Goal: Task Accomplishment & Management: Use online tool/utility

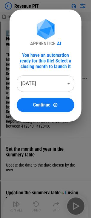
drag, startPoint x: 49, startPoint y: 108, endPoint x: 36, endPoint y: 129, distance: 24.8
click at [49, 108] on button "Continue" at bounding box center [45, 105] width 57 height 14
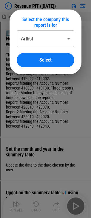
click at [40, 35] on body "Revenue PIT (Aug 25) Summary MAX PIT - 07.25.xlsx ⬇️ Download the data from the…" at bounding box center [45, 109] width 91 height 218
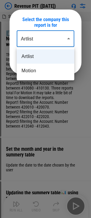
click at [42, 56] on li "Artlist" at bounding box center [45, 56] width 57 height 14
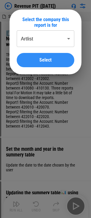
click at [43, 60] on span "Select" at bounding box center [45, 60] width 12 height 5
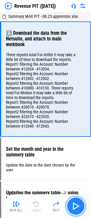
click at [72, 206] on img "button" at bounding box center [76, 206] width 10 height 10
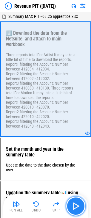
click at [75, 205] on img "button" at bounding box center [76, 206] width 10 height 10
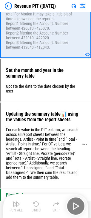
scroll to position [89, 0]
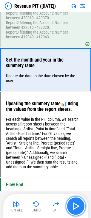
click at [71, 206] on img "button" at bounding box center [76, 206] width 10 height 10
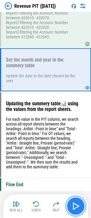
click at [72, 206] on img "button" at bounding box center [76, 206] width 10 height 10
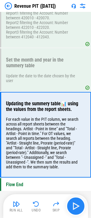
scroll to position [110, 0]
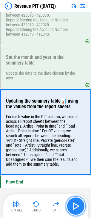
click at [71, 206] on img "button" at bounding box center [76, 206] width 10 height 10
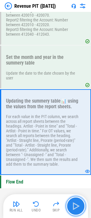
click at [75, 204] on img "button" at bounding box center [76, 206] width 10 height 10
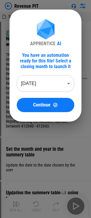
click at [53, 107] on img at bounding box center [55, 104] width 5 height 5
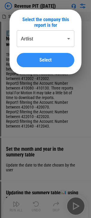
click at [43, 59] on span "Select" at bounding box center [45, 60] width 12 height 5
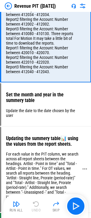
scroll to position [59, 0]
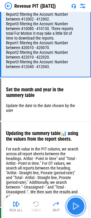
click at [74, 132] on img "button" at bounding box center [76, 206] width 10 height 10
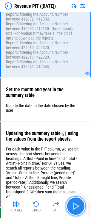
click at [74, 132] on img "button" at bounding box center [76, 206] width 10 height 10
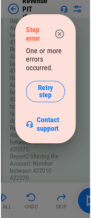
scroll to position [59, 0]
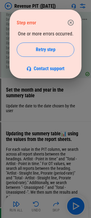
click at [71, 22] on icon "button" at bounding box center [70, 22] width 7 height 7
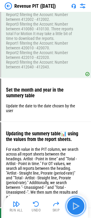
click at [77, 132] on button "button" at bounding box center [75, 206] width 19 height 19
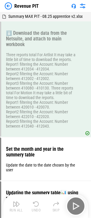
click at [36, 132] on div "Run All Undo Skip" at bounding box center [46, 206] width 79 height 19
click at [9, 6] on img at bounding box center [8, 5] width 7 height 7
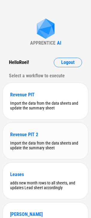
click at [43, 132] on div "Revenue PIT 2 Import the data from the data sheets and update the summary sheet" at bounding box center [45, 141] width 85 height 36
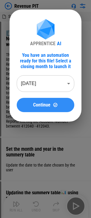
click at [44, 105] on span "Continue" at bounding box center [41, 105] width 17 height 5
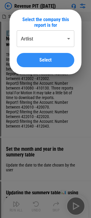
click at [49, 60] on span "Select" at bounding box center [45, 60] width 12 height 5
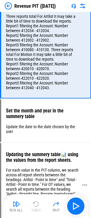
scroll to position [110, 0]
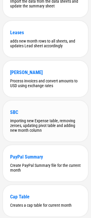
scroll to position [131, 0]
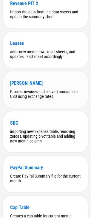
click at [35, 99] on div "Process invoices and convert amounts to USD using exchange rates" at bounding box center [45, 94] width 71 height 10
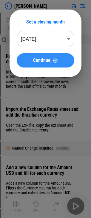
click at [40, 60] on span "Continue" at bounding box center [41, 60] width 17 height 5
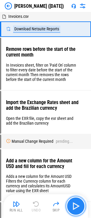
click at [76, 210] on img "button" at bounding box center [76, 206] width 10 height 10
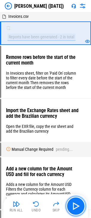
drag, startPoint x: 78, startPoint y: 205, endPoint x: 73, endPoint y: 211, distance: 7.0
click at [78, 205] on img "button" at bounding box center [76, 206] width 10 height 10
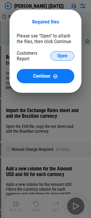
click at [58, 58] on span "Open" at bounding box center [62, 56] width 10 height 5
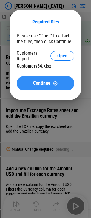
click at [43, 84] on span "Continue" at bounding box center [41, 83] width 17 height 5
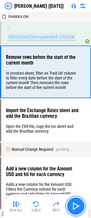
click at [78, 210] on img "button" at bounding box center [76, 206] width 10 height 10
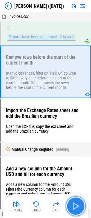
click at [73, 206] on img "button" at bounding box center [76, 206] width 10 height 10
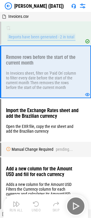
click at [76, 206] on div "Run All Undo Skip" at bounding box center [46, 206] width 79 height 19
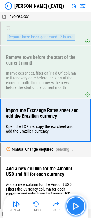
click at [77, 207] on img "button" at bounding box center [76, 206] width 10 height 10
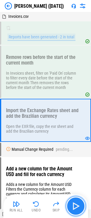
click at [75, 210] on img "button" at bounding box center [76, 206] width 10 height 10
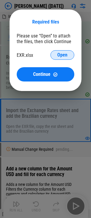
click at [62, 54] on span "Open" at bounding box center [62, 55] width 10 height 5
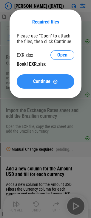
click at [36, 79] on span "Continue" at bounding box center [41, 81] width 17 height 5
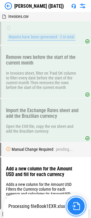
click at [71, 204] on button "button" at bounding box center [75, 206] width 19 height 19
click at [73, 205] on img "button" at bounding box center [76, 206] width 8 height 8
click at [79, 208] on img "button" at bounding box center [76, 206] width 8 height 8
click at [76, 204] on img "button" at bounding box center [76, 206] width 8 height 8
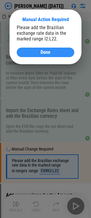
click at [48, 52] on span "Done" at bounding box center [45, 52] width 10 height 5
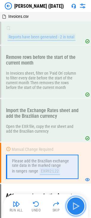
click at [78, 209] on img "button" at bounding box center [76, 206] width 10 height 10
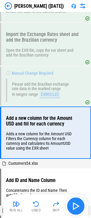
scroll to position [104, 0]
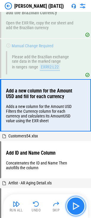
drag, startPoint x: 78, startPoint y: 206, endPoint x: 75, endPoint y: 209, distance: 4.0
click at [78, 206] on img "button" at bounding box center [76, 206] width 10 height 10
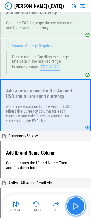
click at [79, 204] on img "button" at bounding box center [76, 206] width 10 height 10
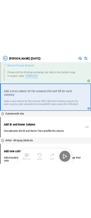
scroll to position [129, 0]
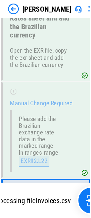
scroll to position [124, 0]
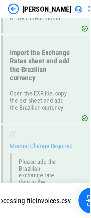
scroll to position [95, 0]
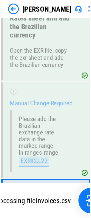
scroll to position [124, 0]
